Goal: Task Accomplishment & Management: Manage account settings

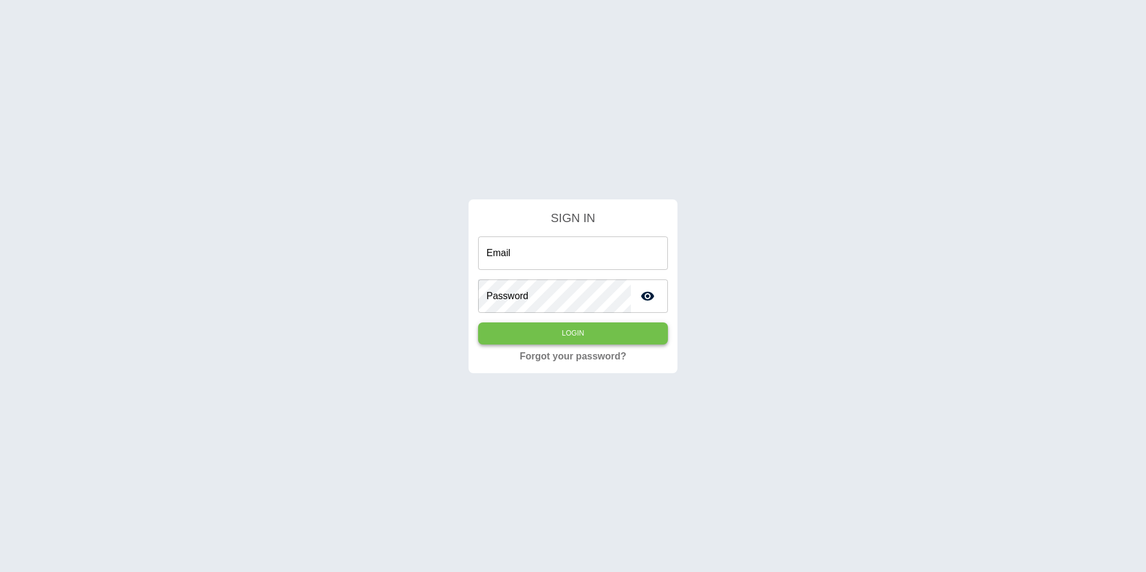
type input "**********"
click at [599, 334] on button "Login" at bounding box center [573, 333] width 190 height 22
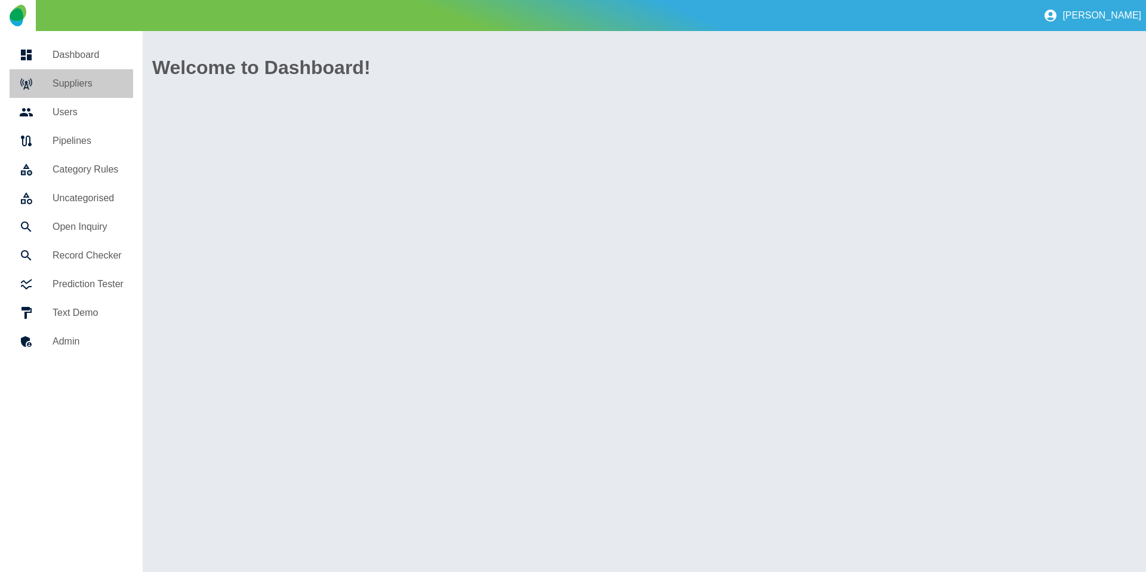
click at [96, 71] on link "Suppliers" at bounding box center [72, 83] width 124 height 29
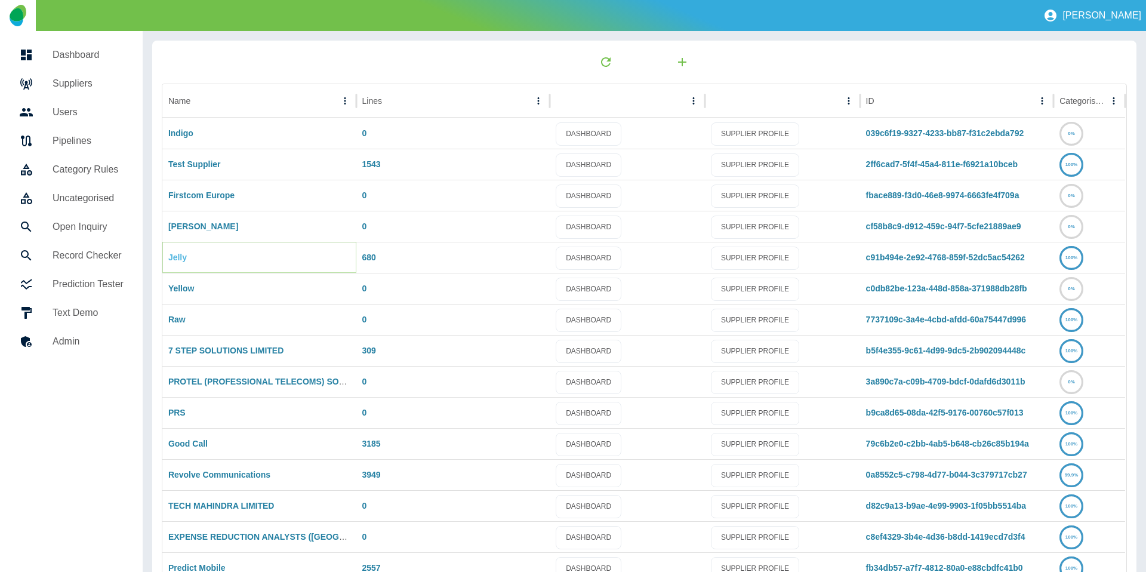
click at [178, 261] on link "Jelly" at bounding box center [177, 257] width 18 height 10
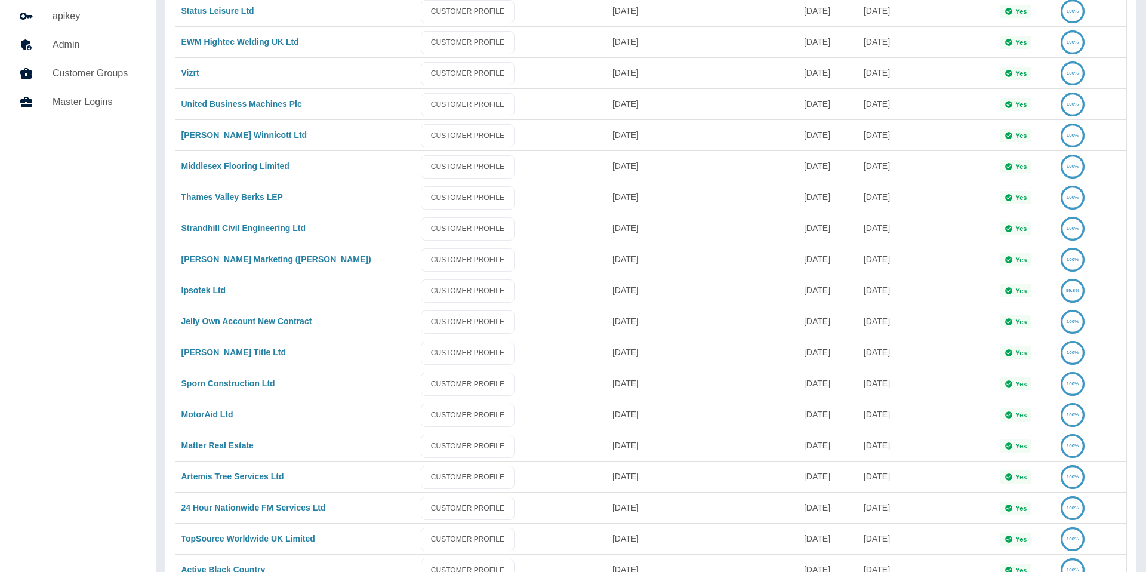
scroll to position [585, 0]
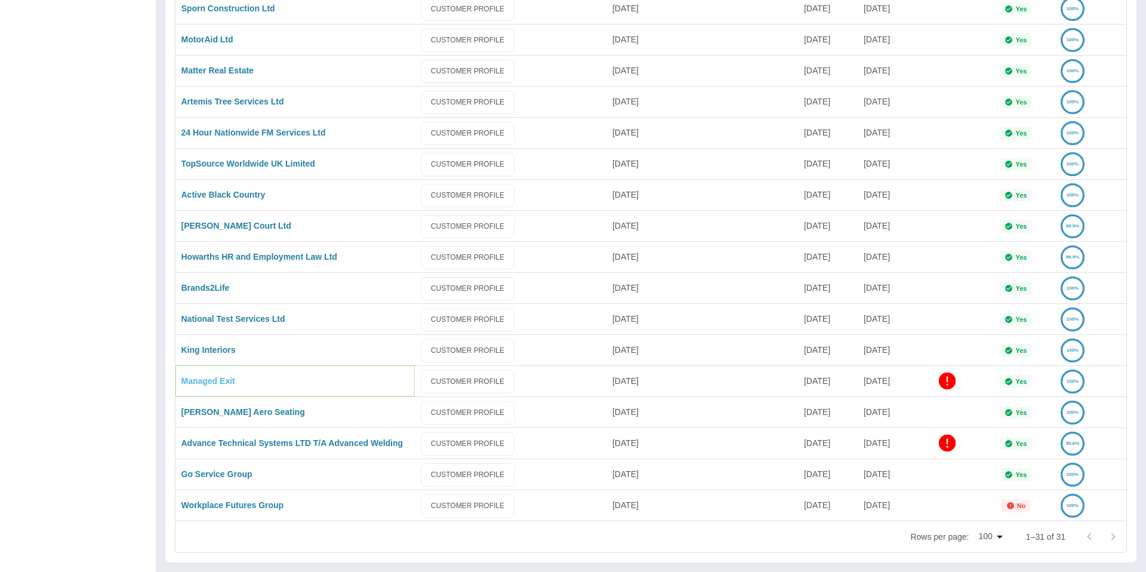
click at [212, 379] on link "Managed Exit" at bounding box center [208, 381] width 54 height 10
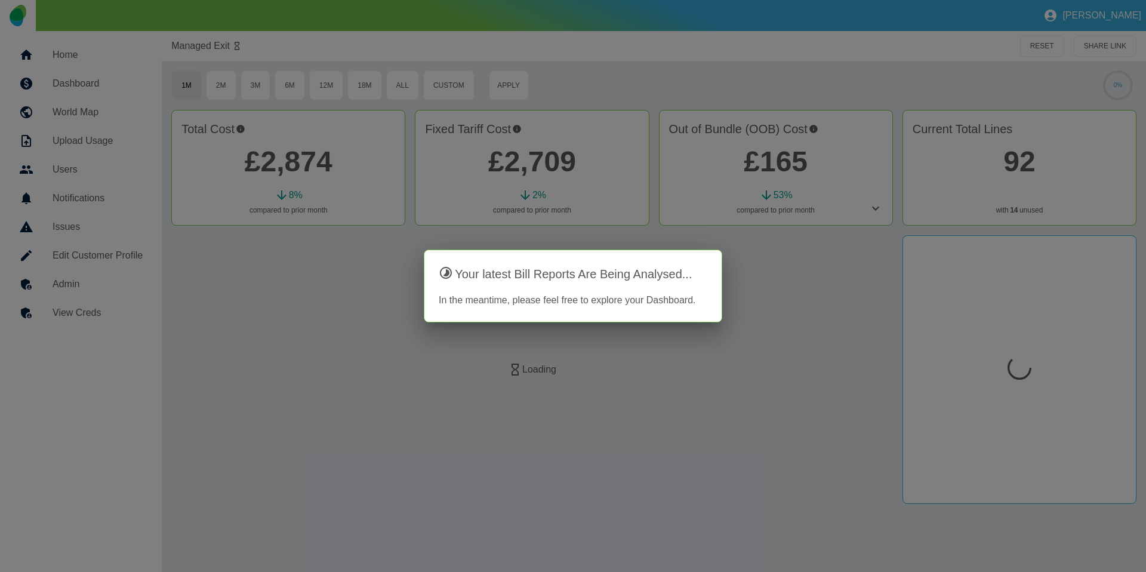
click at [81, 306] on div at bounding box center [573, 286] width 1146 height 572
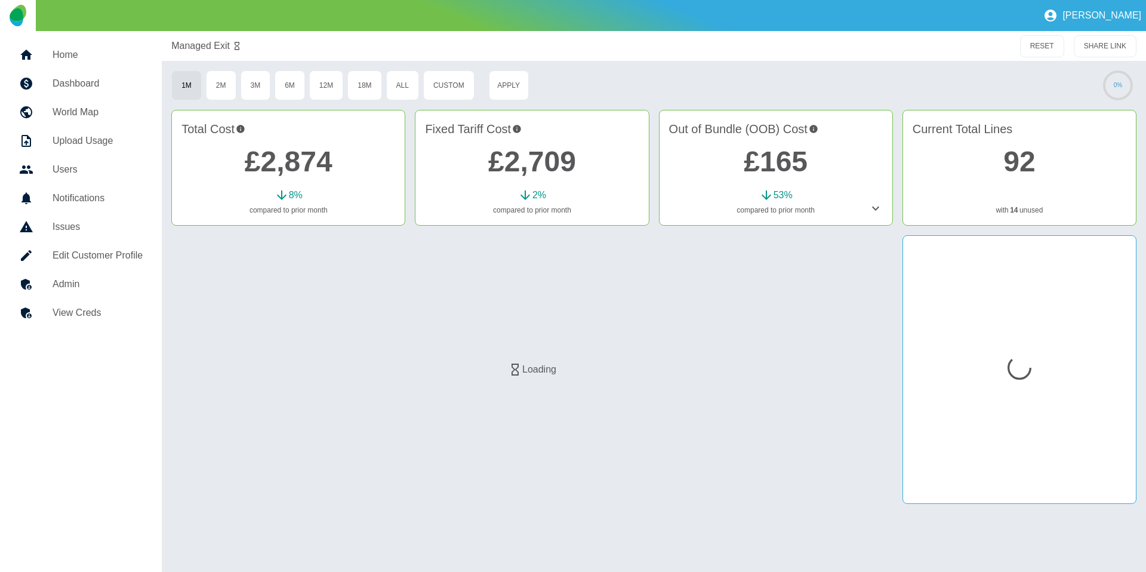
click at [78, 307] on h5 "View Creds" at bounding box center [98, 313] width 90 height 14
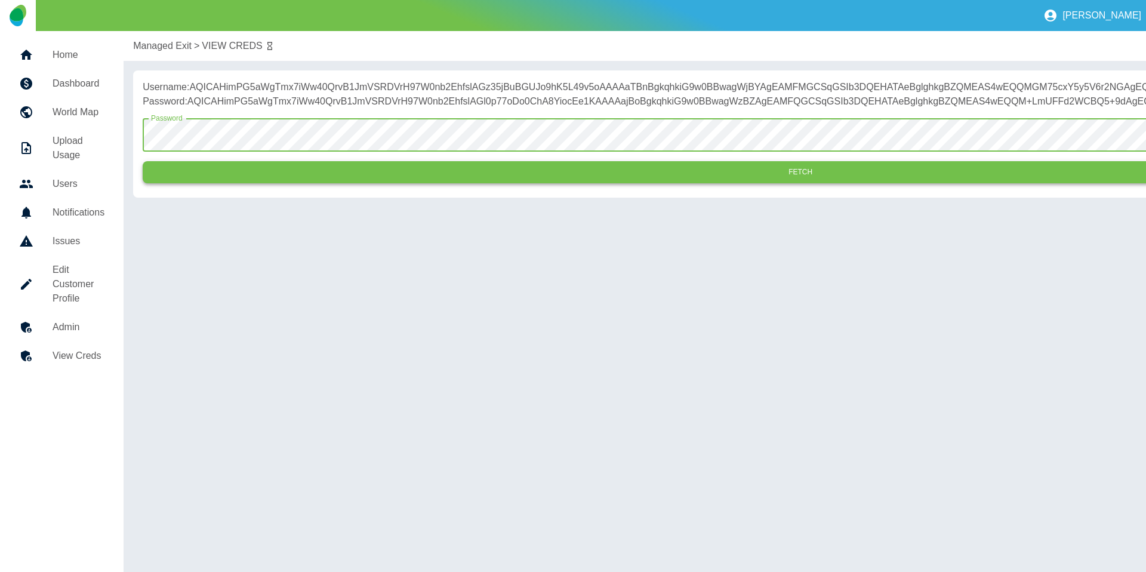
click at [277, 183] on button "Fetch" at bounding box center [800, 172] width 1315 height 22
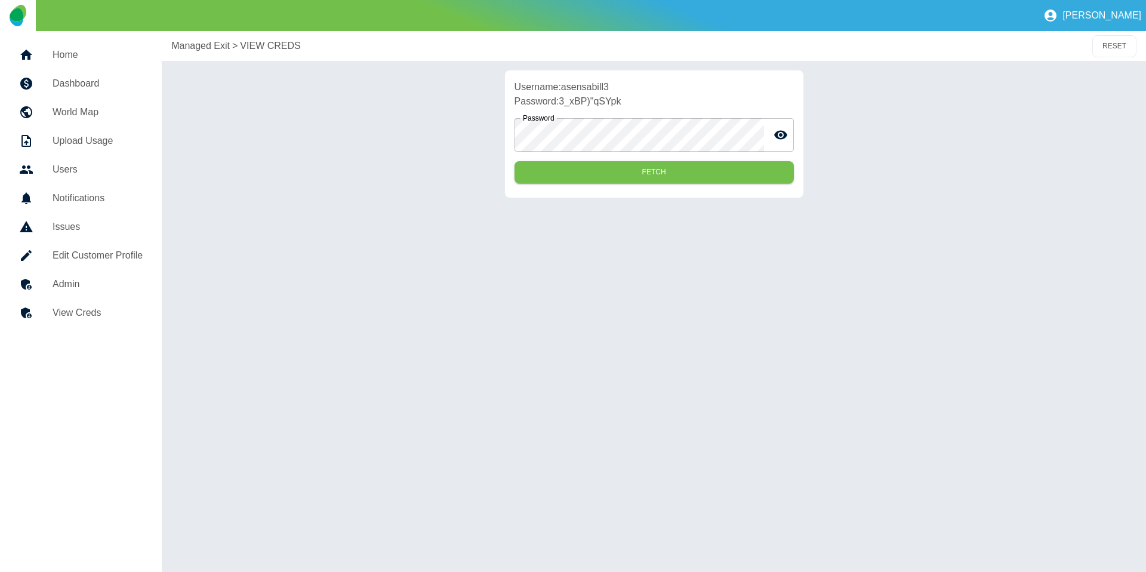
click at [606, 88] on p "Username: asensabill3" at bounding box center [653, 87] width 279 height 14
copy p "asensabill3"
drag, startPoint x: 627, startPoint y: 105, endPoint x: 562, endPoint y: 105, distance: 65.6
click at [562, 105] on p "Password: 3_xBP)"qSYpk" at bounding box center [653, 101] width 279 height 14
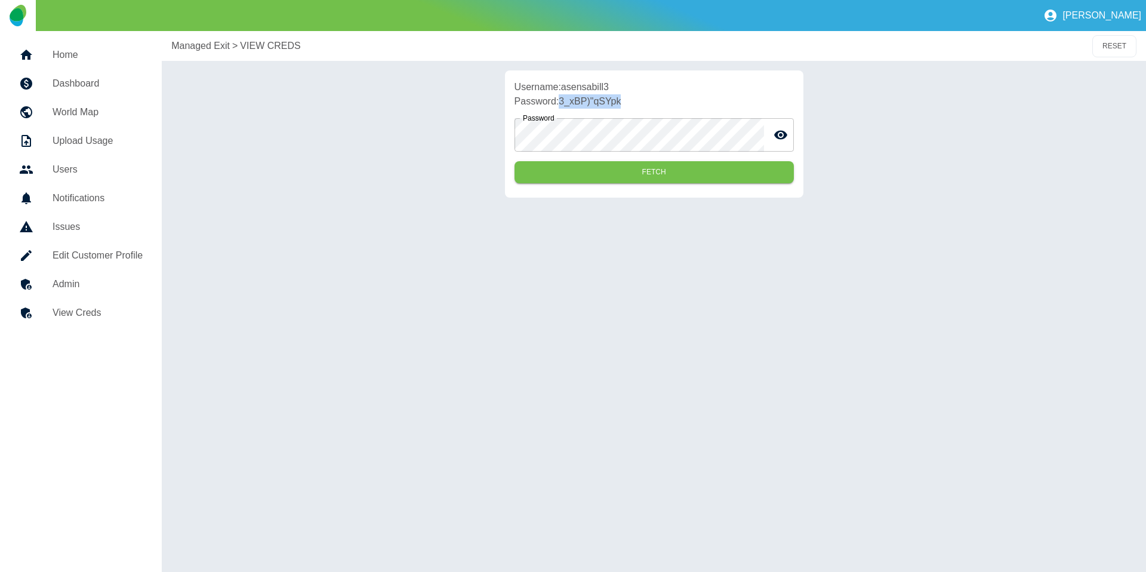
copy p "3_xBP)"qSYpk"
click at [94, 58] on h5 "Home" at bounding box center [98, 55] width 90 height 14
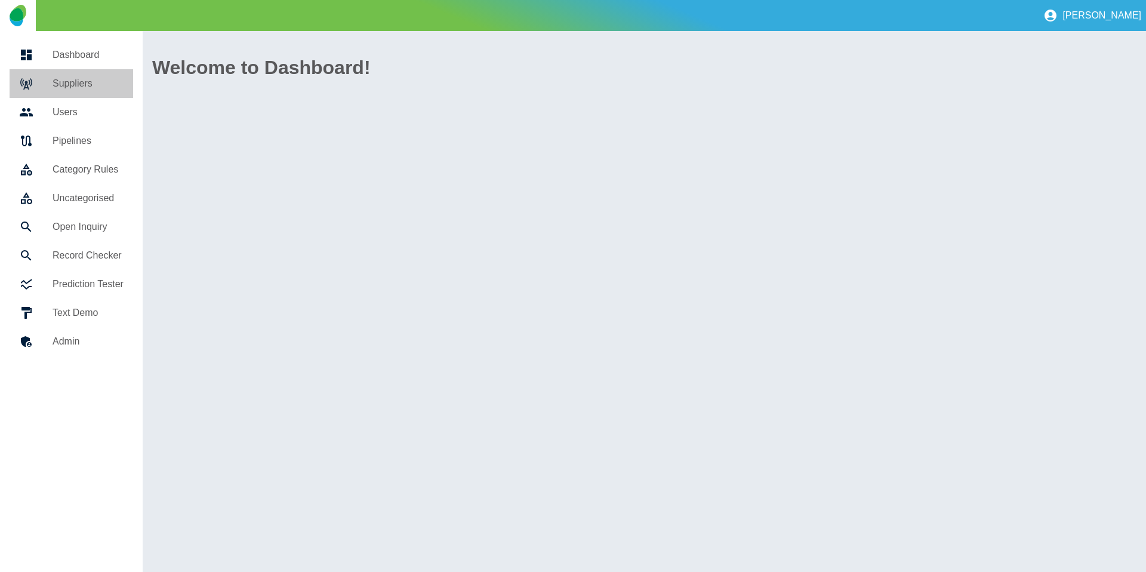
click at [94, 76] on h5 "Suppliers" at bounding box center [88, 83] width 71 height 14
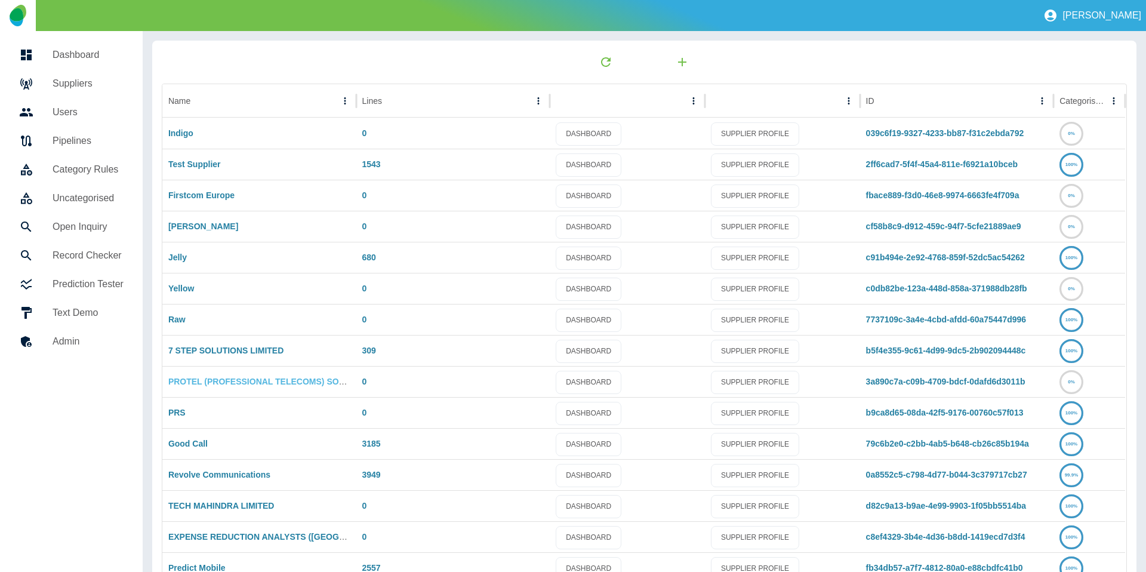
scroll to position [63, 0]
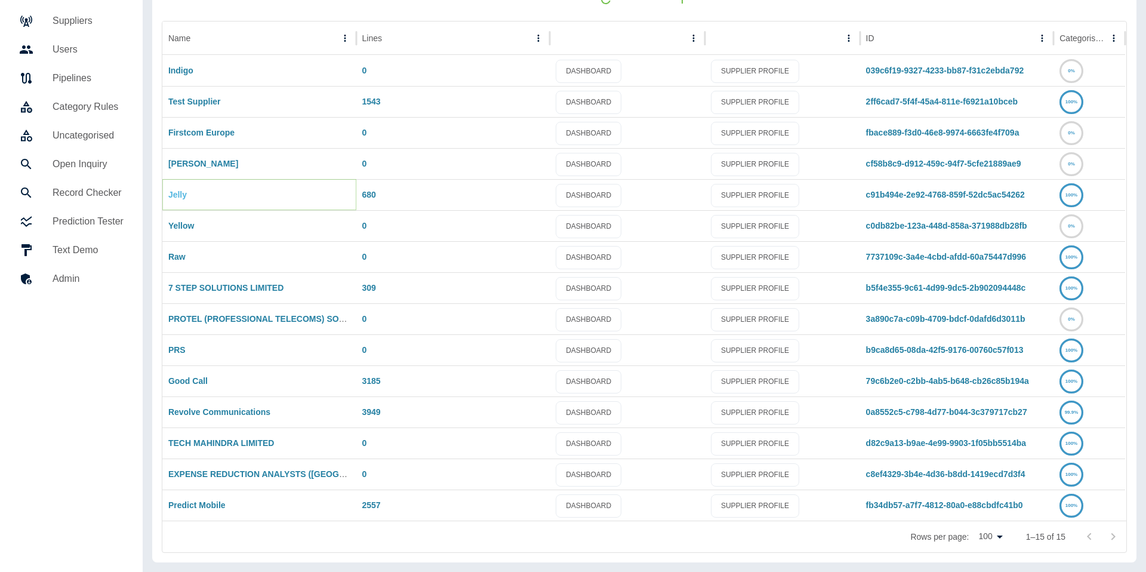
click at [172, 199] on link "Jelly" at bounding box center [177, 195] width 18 height 10
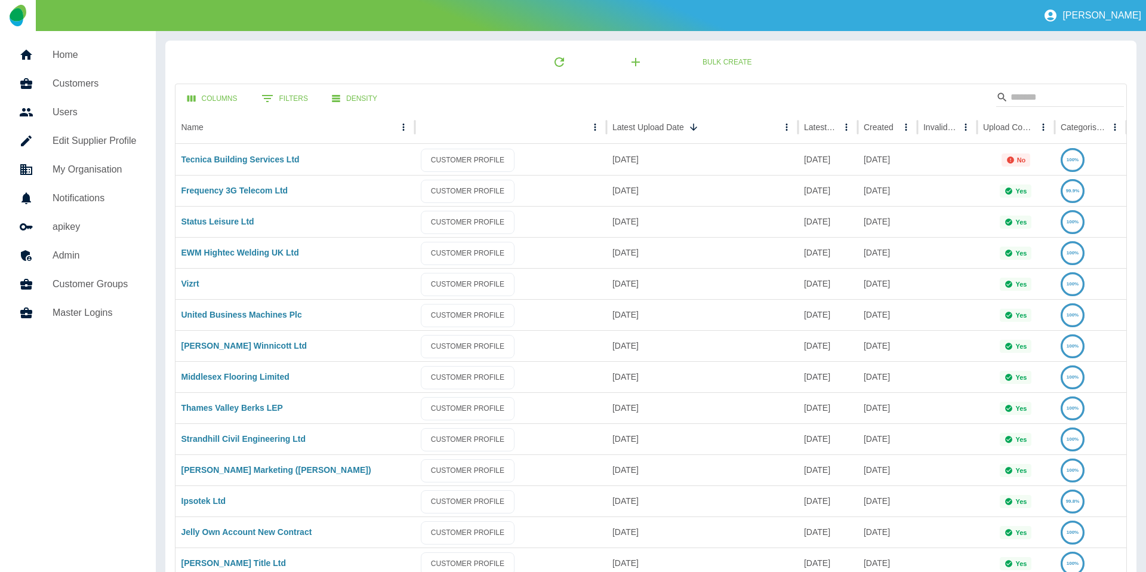
click at [103, 319] on link "Master Logins" at bounding box center [78, 312] width 137 height 29
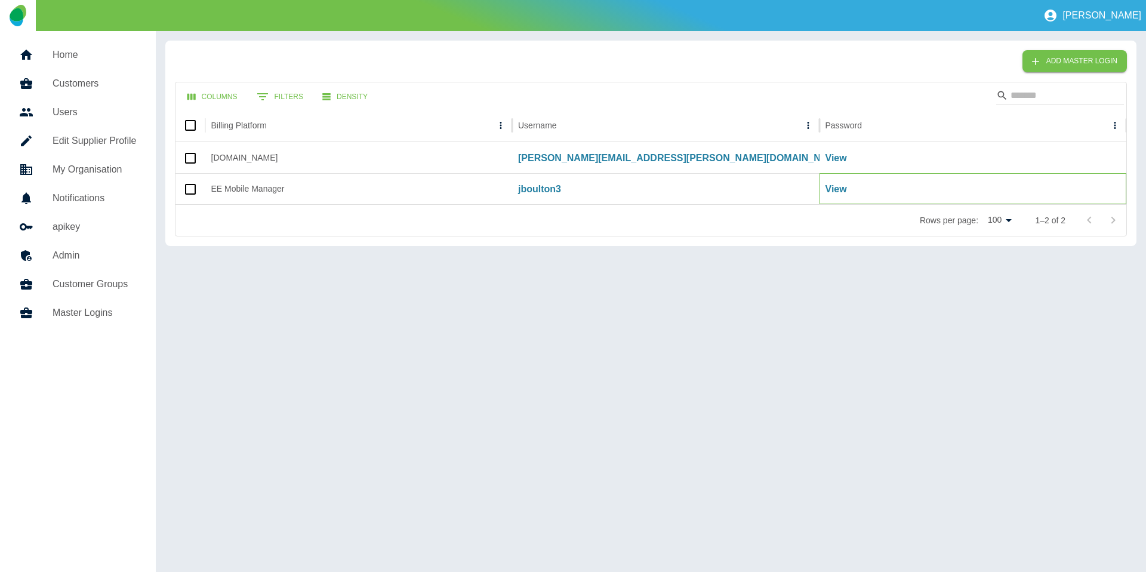
click at [846, 189] on div "View" at bounding box center [972, 188] width 307 height 31
click at [838, 189] on p "View" at bounding box center [835, 189] width 21 height 14
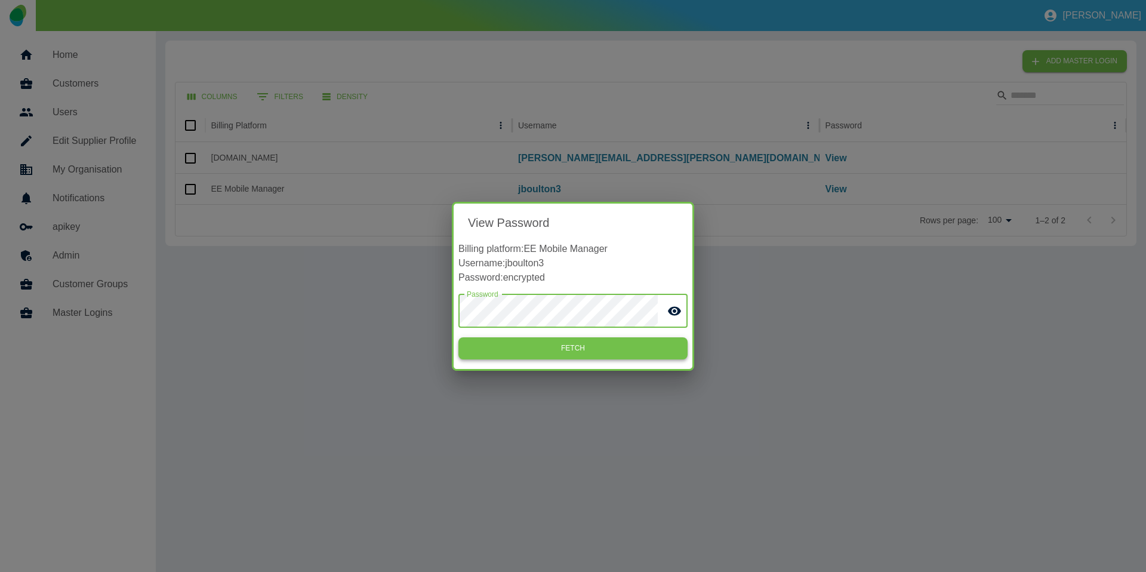
click at [545, 350] on button "Fetch" at bounding box center [572, 348] width 229 height 22
click at [533, 263] on p "Username: jboulton3" at bounding box center [572, 263] width 229 height 14
copy p "jboulton3"
drag, startPoint x: 604, startPoint y: 276, endPoint x: 503, endPoint y: 280, distance: 101.0
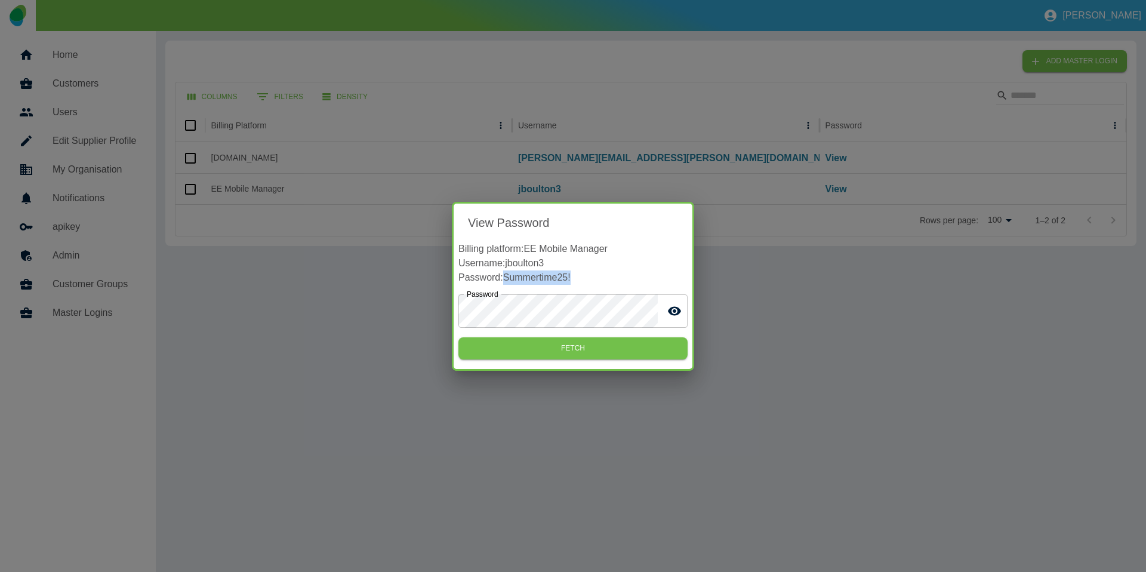
click at [503, 280] on p "Password: Summertime25!" at bounding box center [572, 277] width 229 height 14
copy p "Summertime25!"
click at [321, 131] on div "View Password Billing platform: EE Mobile Manager Username: jboulton3 Password:…" at bounding box center [573, 286] width 1146 height 572
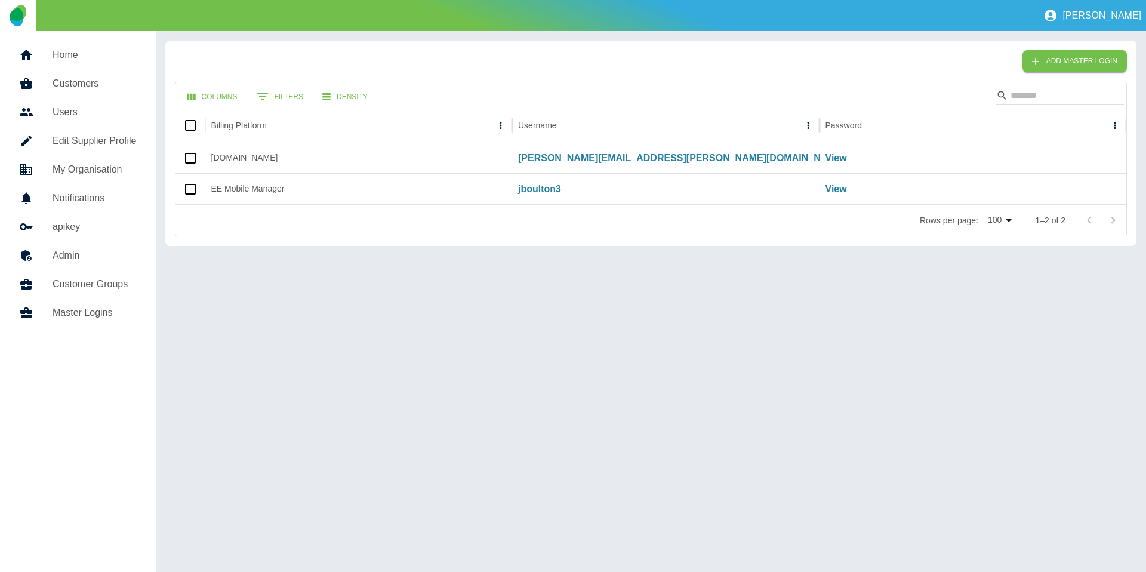
click at [79, 85] on h5 "Customers" at bounding box center [95, 83] width 84 height 14
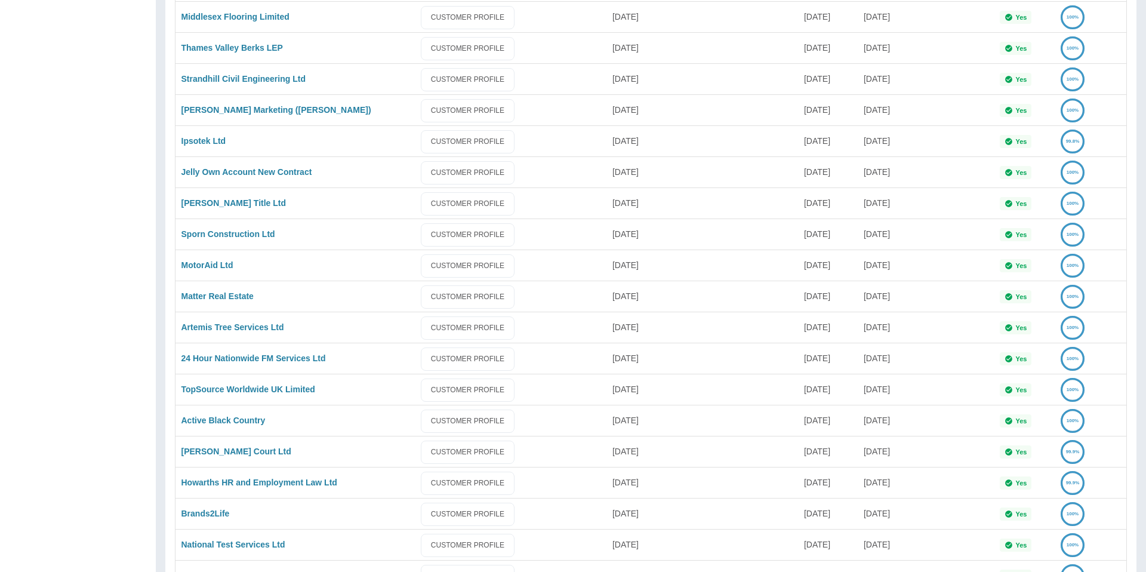
scroll to position [585, 0]
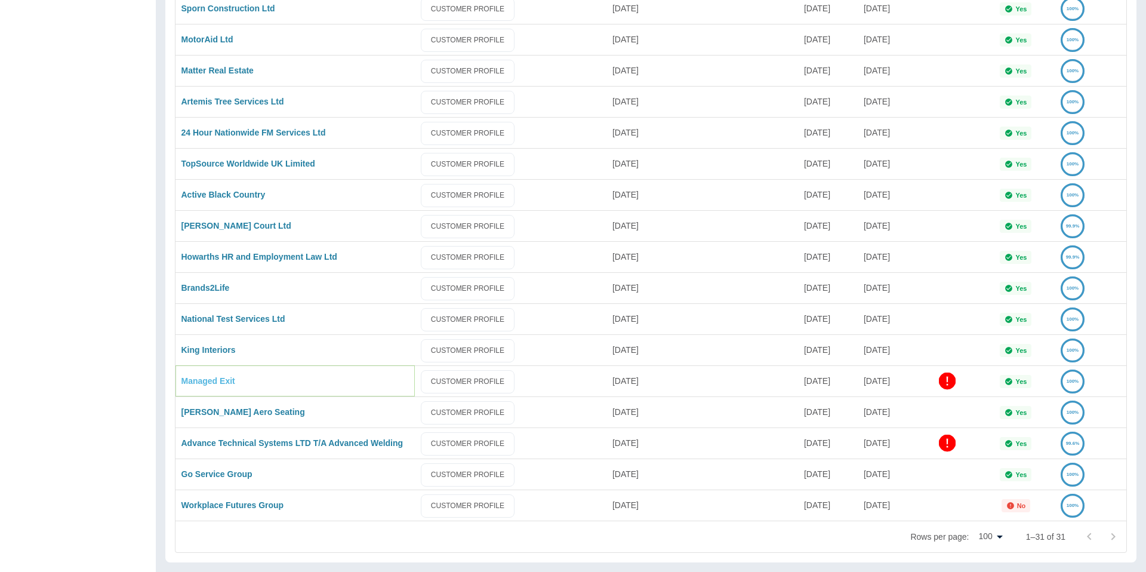
click at [201, 379] on link "Managed Exit" at bounding box center [208, 381] width 54 height 10
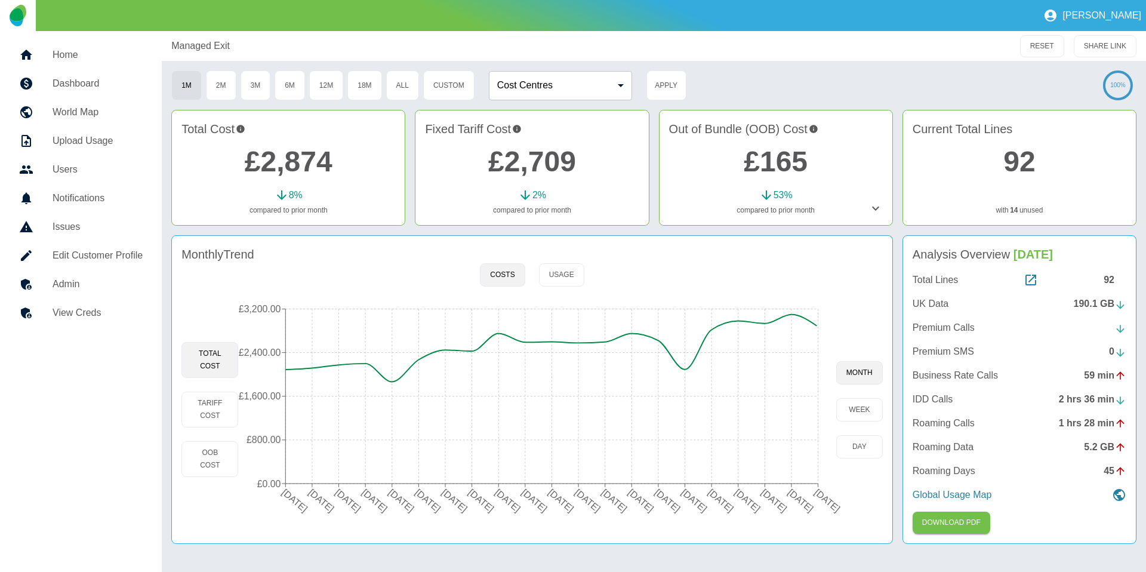
click at [105, 257] on h5 "Edit Customer Profile" at bounding box center [98, 255] width 90 height 14
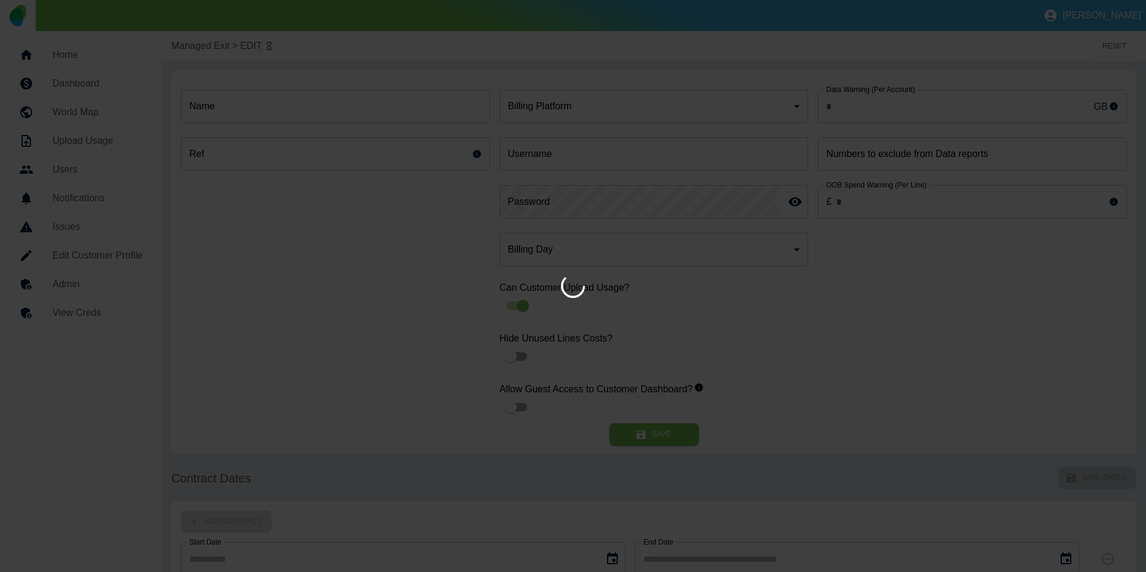
type input "*"
type input "**********"
type input "*"
type input "*********"
type input "**"
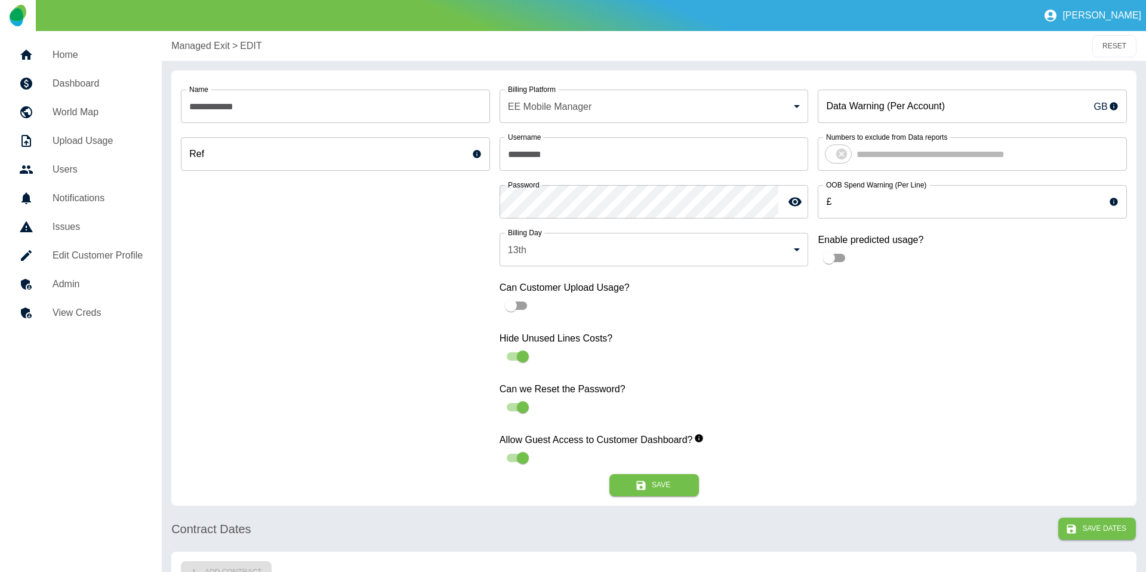
click at [403, 195] on div "**********" at bounding box center [654, 277] width 946 height 394
click at [387, 435] on div "**********" at bounding box center [335, 277] width 309 height 394
click at [633, 491] on button "Save" at bounding box center [654, 485] width 90 height 22
